Goal: Find specific page/section: Find specific page/section

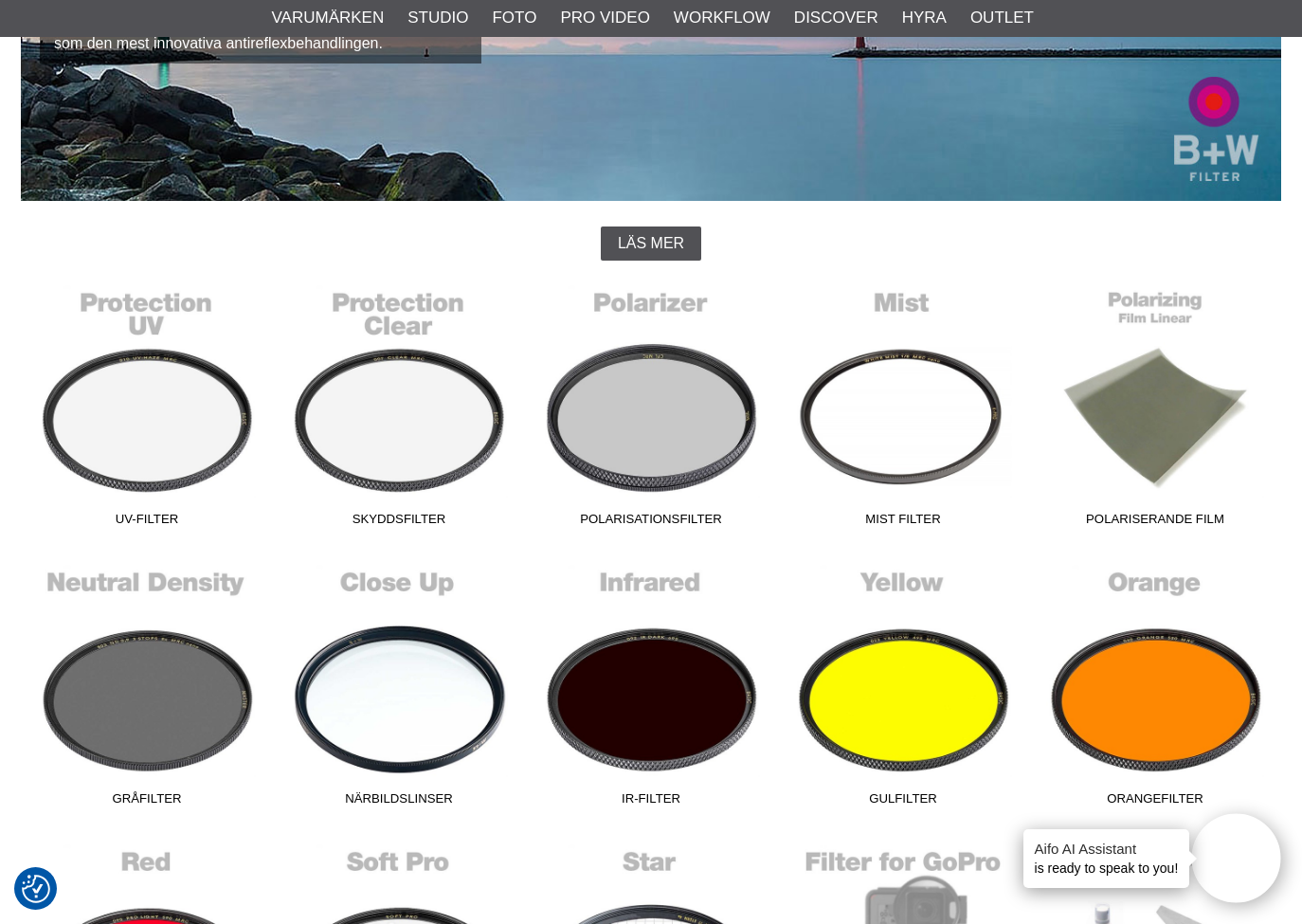
scroll to position [339, 0]
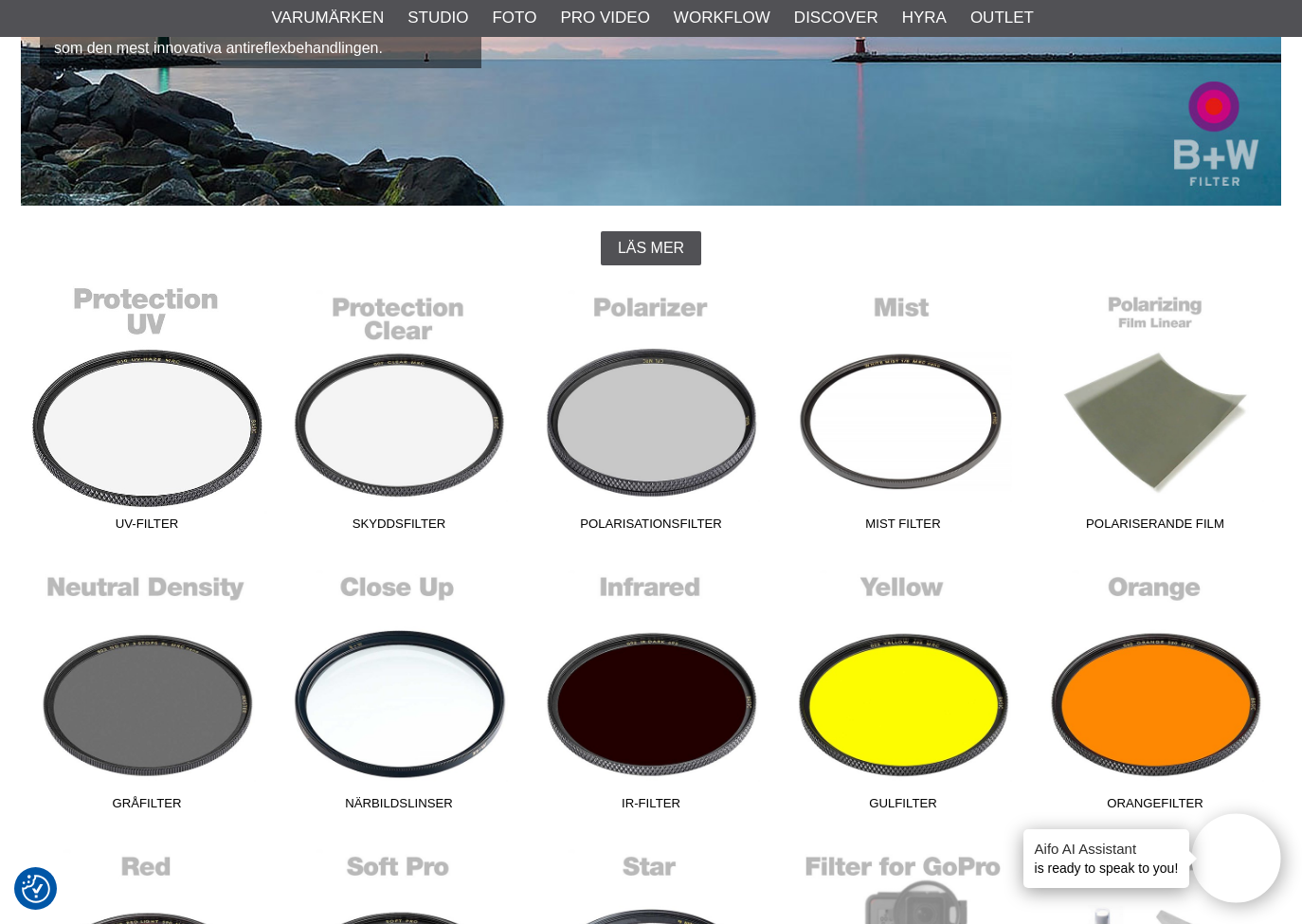
click at [208, 462] on link "UV-Filter" at bounding box center [147, 412] width 252 height 256
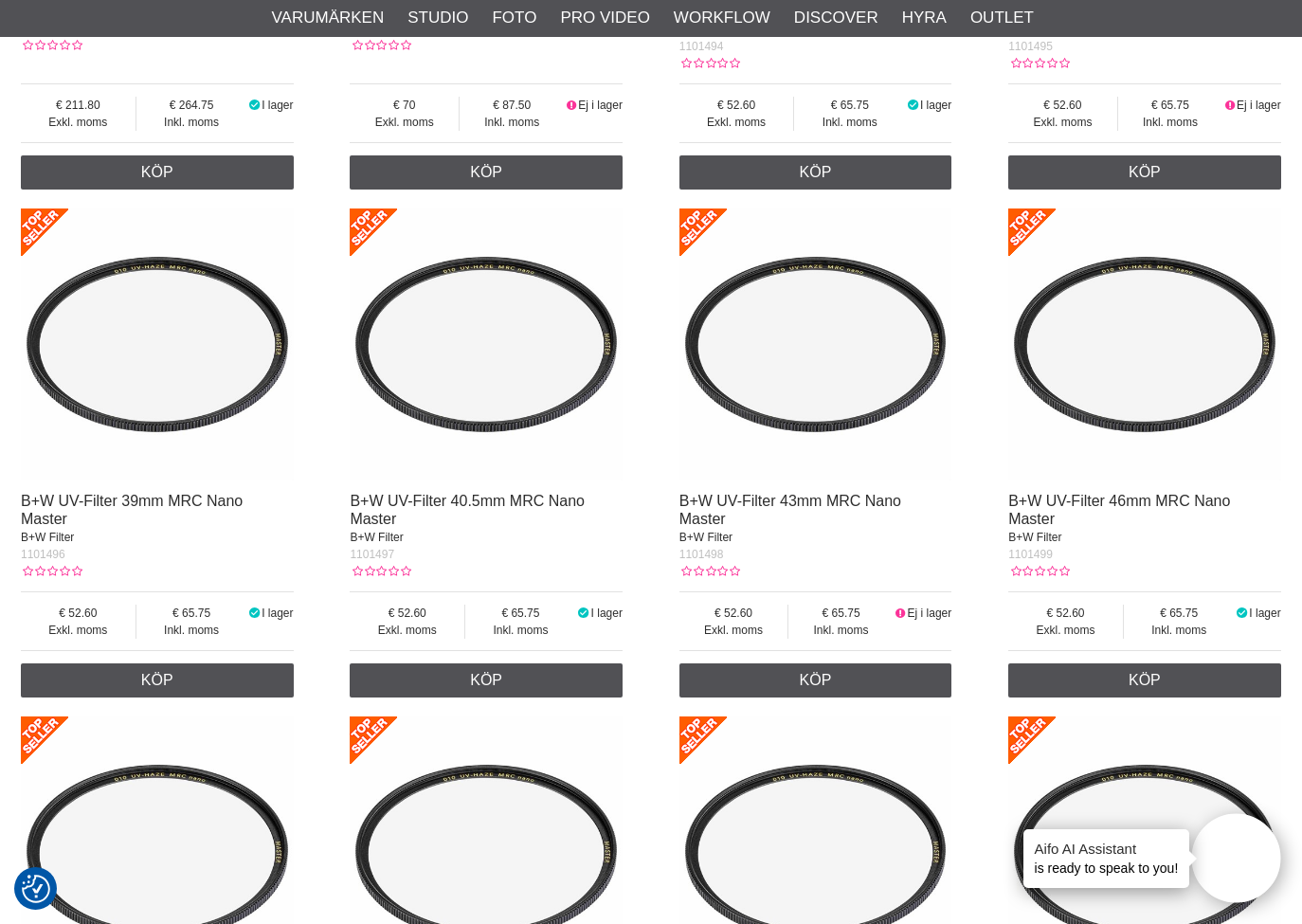
scroll to position [3147, 0]
